Goal: Information Seeking & Learning: Find specific fact

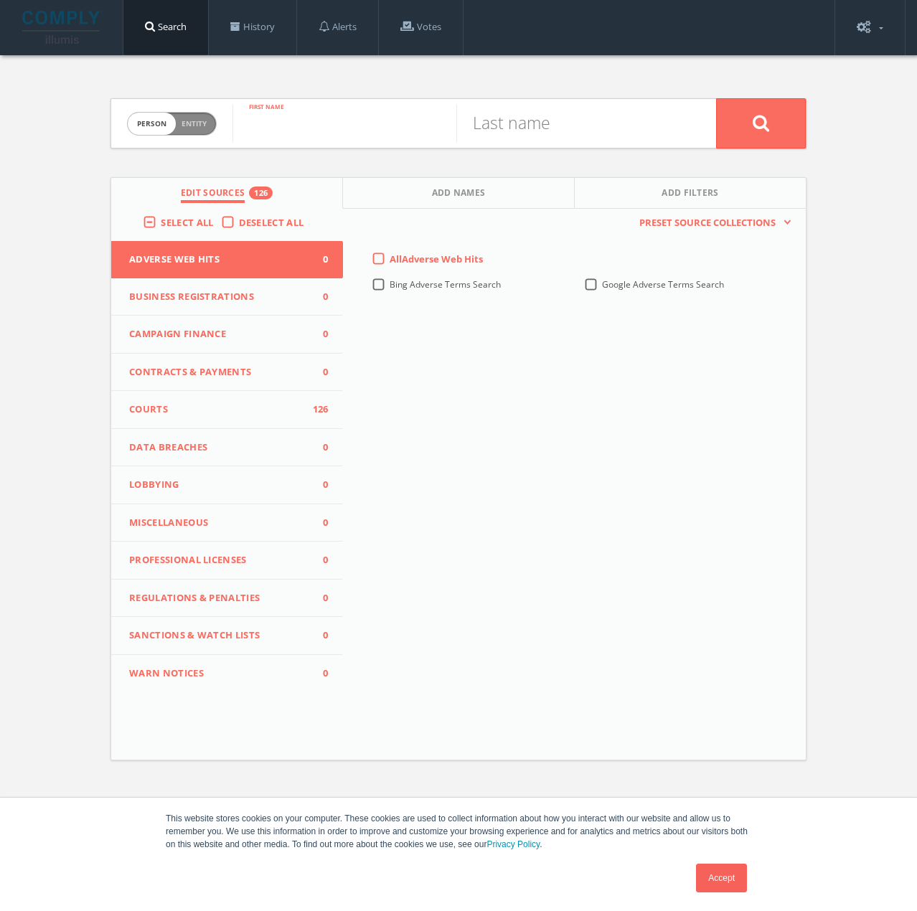
click at [289, 127] on input "text" at bounding box center [344, 123] width 224 height 37
click at [161, 218] on label "Select All" at bounding box center [191, 223] width 60 height 14
click at [0, 0] on input "Select All" at bounding box center [0, 0] width 0 height 0
click at [161, 220] on label "Select All" at bounding box center [191, 223] width 60 height 14
click at [0, 0] on input "Select All" at bounding box center [0, 0] width 0 height 0
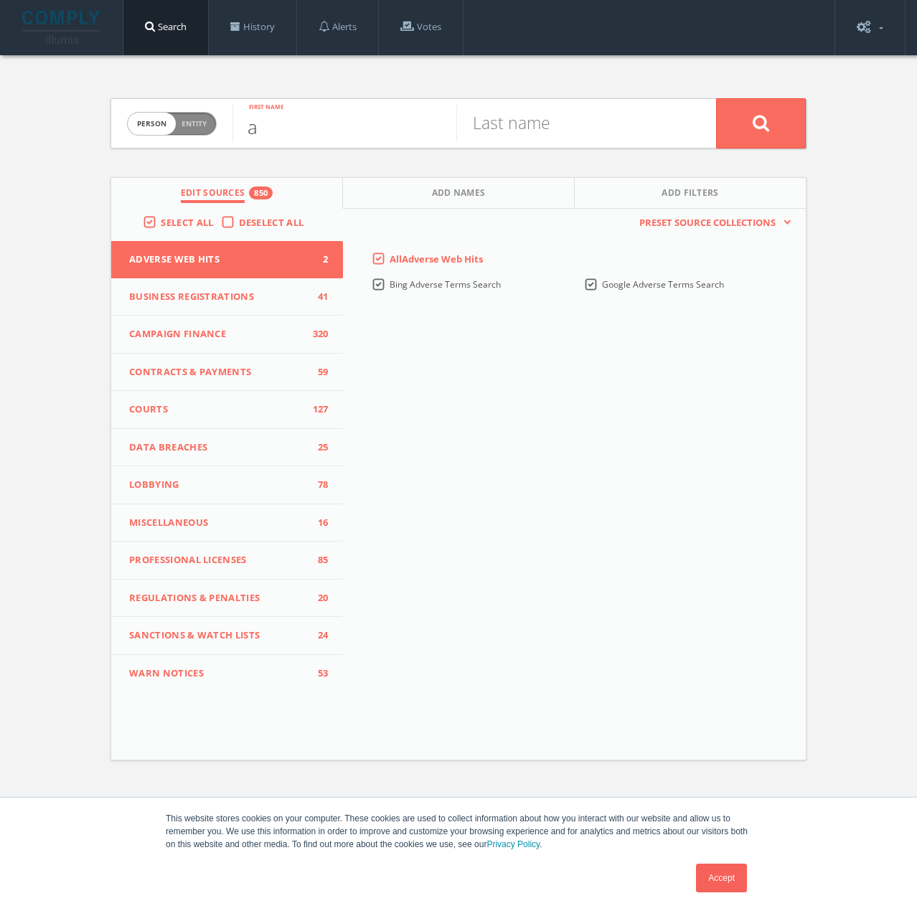
drag, startPoint x: 297, startPoint y: 134, endPoint x: 287, endPoint y: 132, distance: 10.3
click at [295, 133] on input "a" at bounding box center [344, 123] width 224 height 37
type input "aijalon"
type input "[PERSON_NAME]"
click at [802, 128] on button at bounding box center [761, 123] width 90 height 50
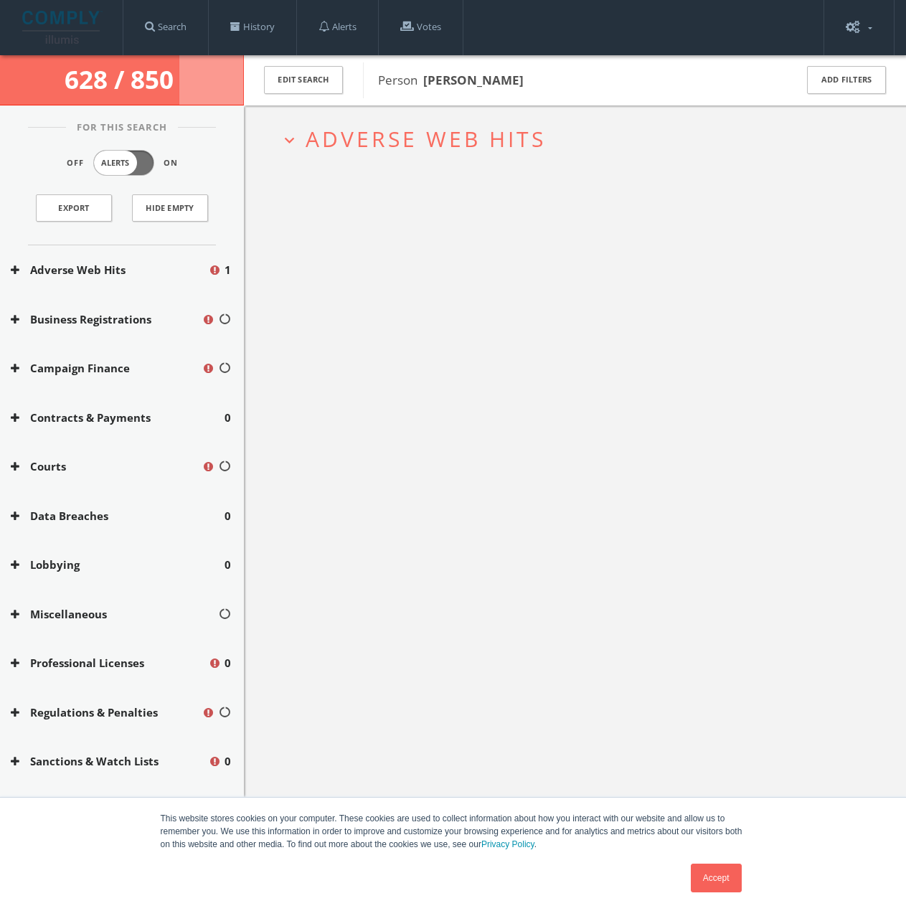
click at [478, 143] on span "Adverse Web Hits" at bounding box center [426, 138] width 240 height 29
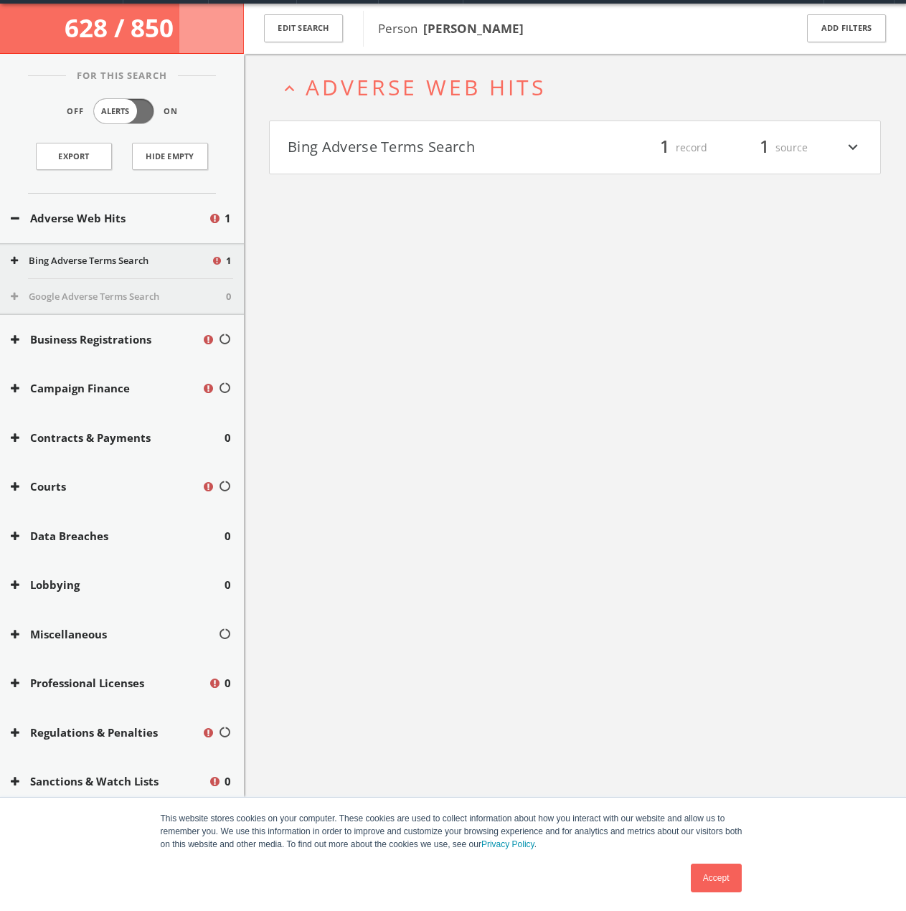
scroll to position [55, 0]
